Goal: Find specific page/section: Find specific page/section

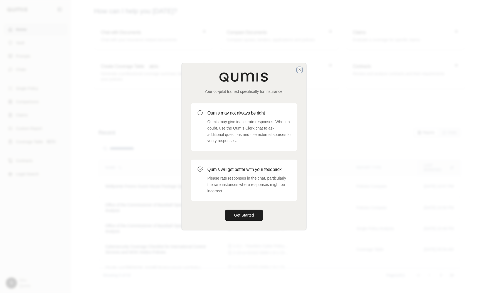
click at [299, 68] on icon "button" at bounding box center [299, 70] width 4 height 4
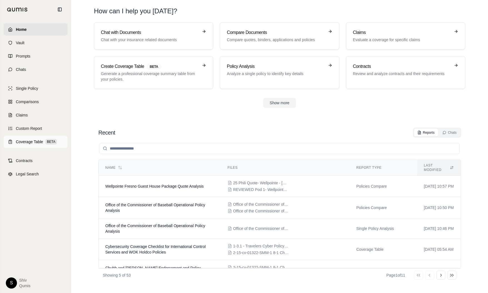
click at [28, 144] on span "Coverage Table" at bounding box center [29, 142] width 27 height 6
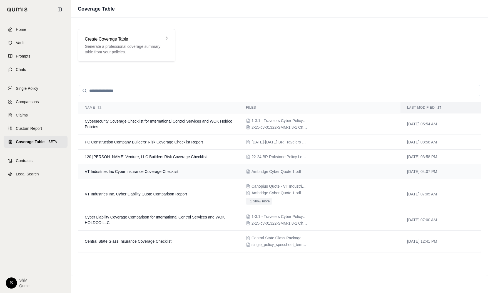
click at [119, 173] on span "VT Industries Inc Cyber Insurance Coverage Checklist" at bounding box center [132, 171] width 94 height 4
